Goal: Check status: Check status

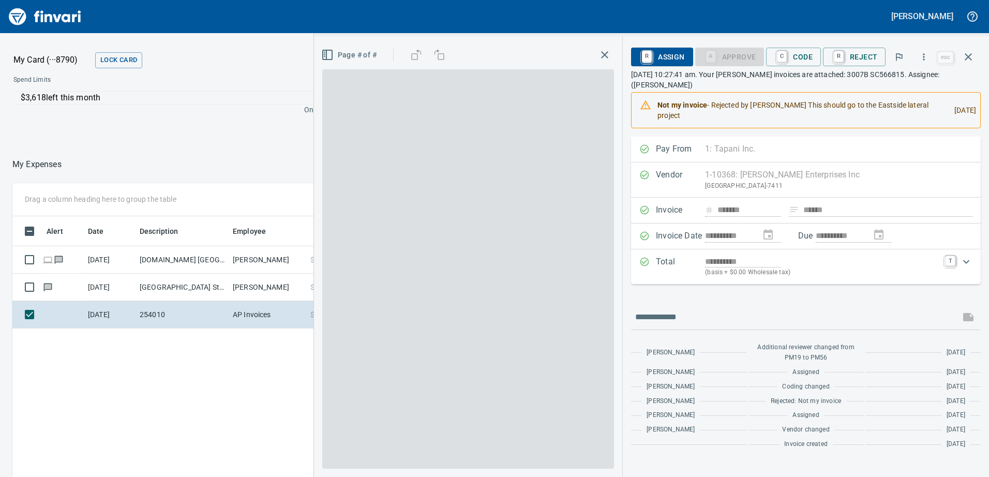
scroll to position [1, 1]
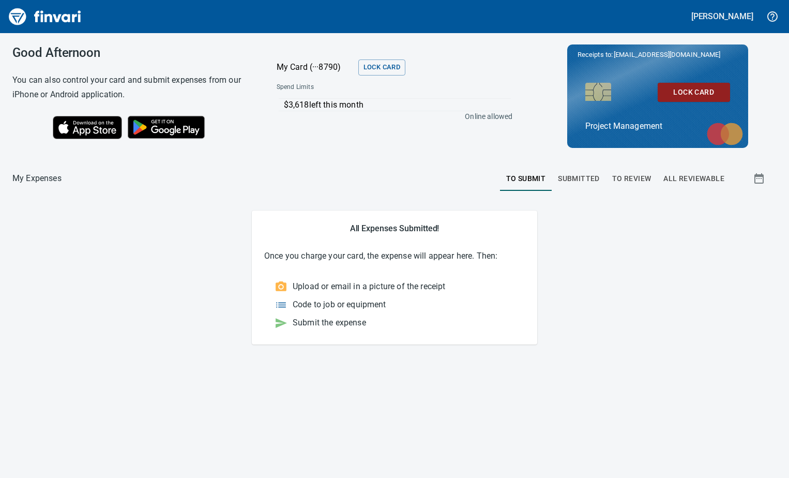
click at [640, 177] on span "To Review" at bounding box center [631, 178] width 39 height 13
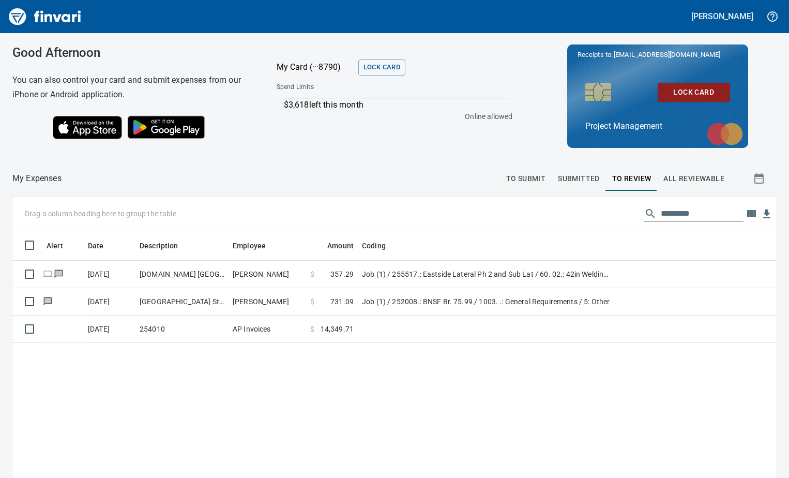
scroll to position [356, 749]
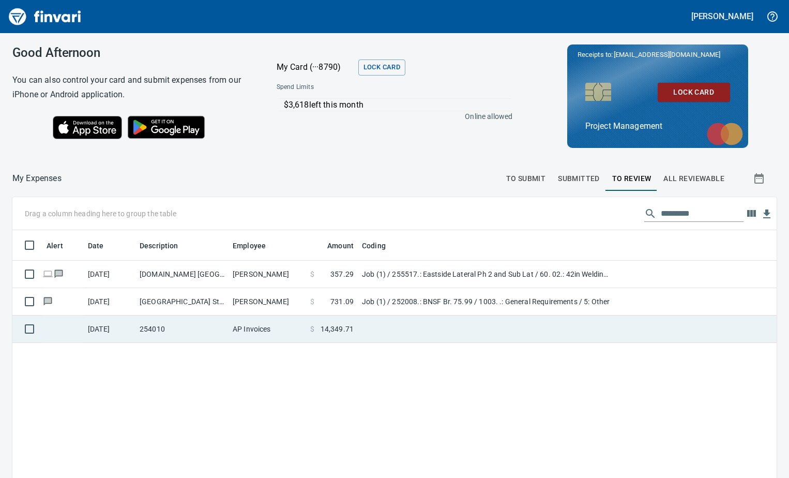
click at [94, 331] on td "[DATE]" at bounding box center [110, 329] width 52 height 27
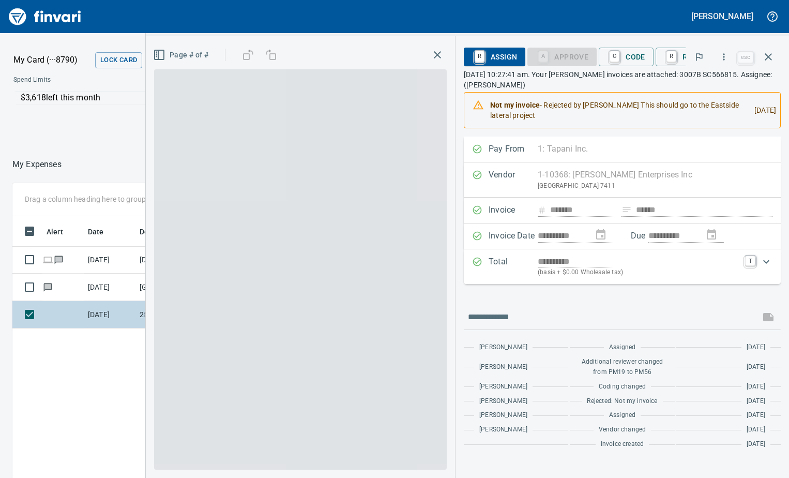
scroll to position [349, 483]
